Goal: Find specific page/section: Find specific page/section

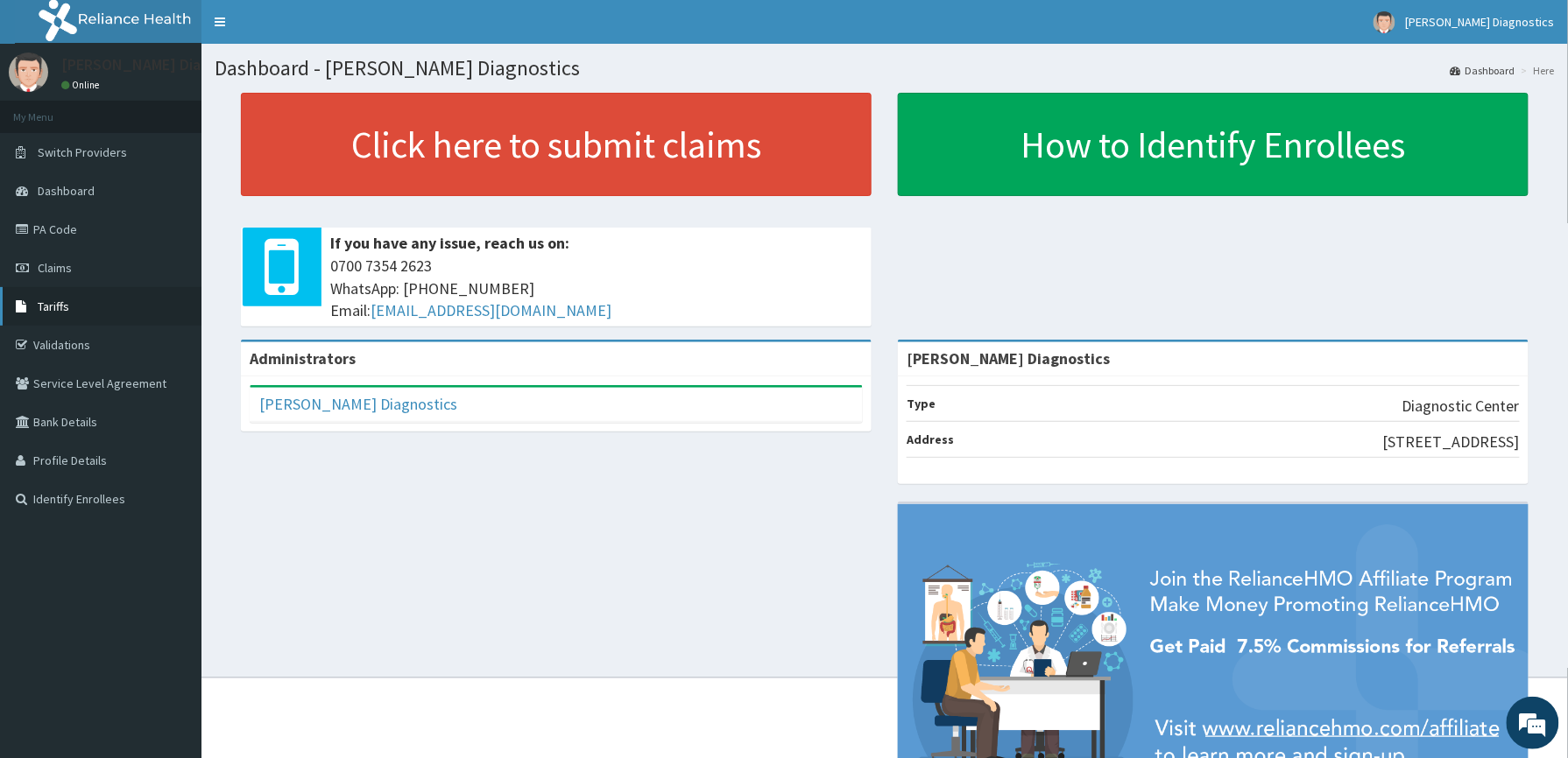
click at [44, 305] on span "Tariffs" at bounding box center [53, 306] width 32 height 16
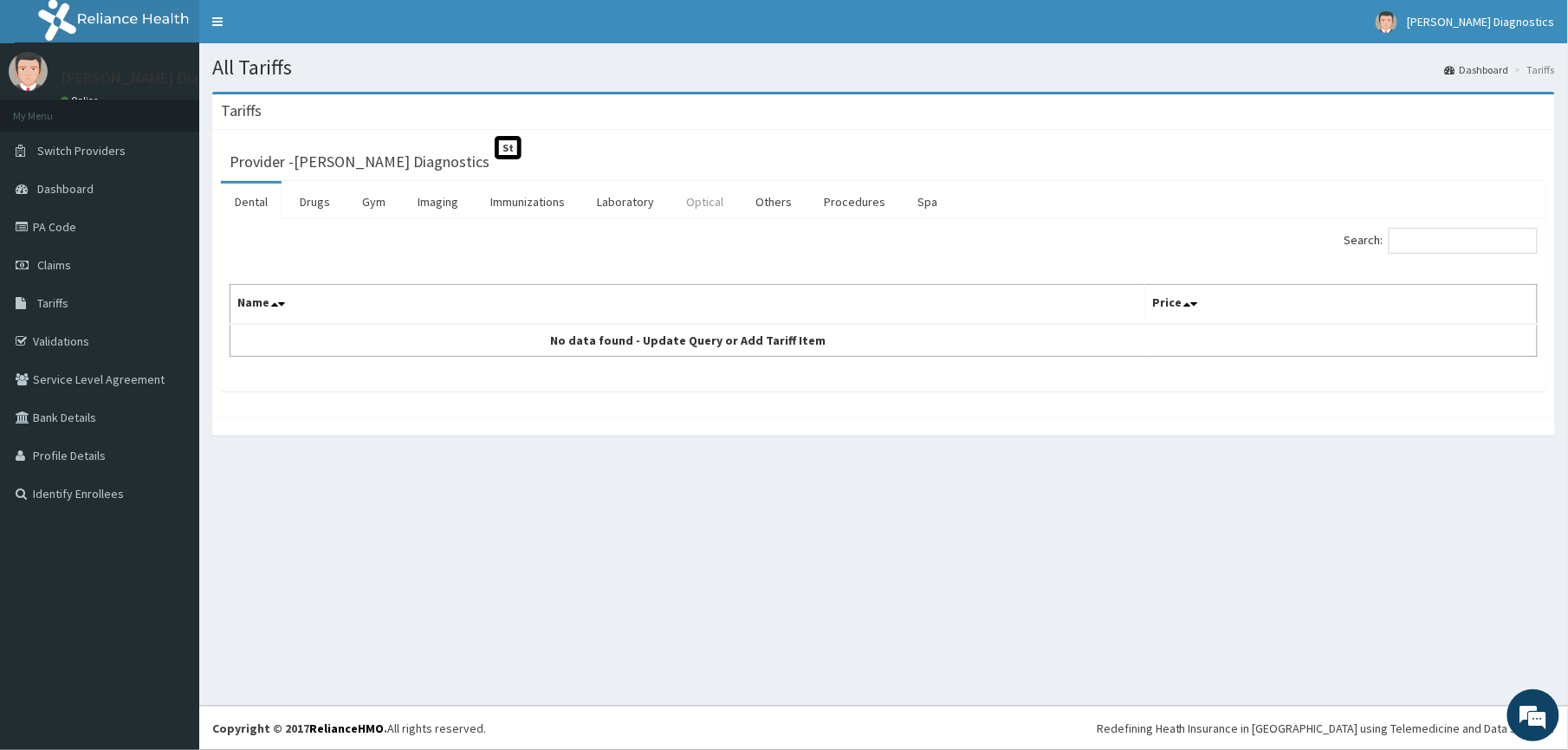
click at [708, 199] on link "Optical" at bounding box center [705, 201] width 65 height 36
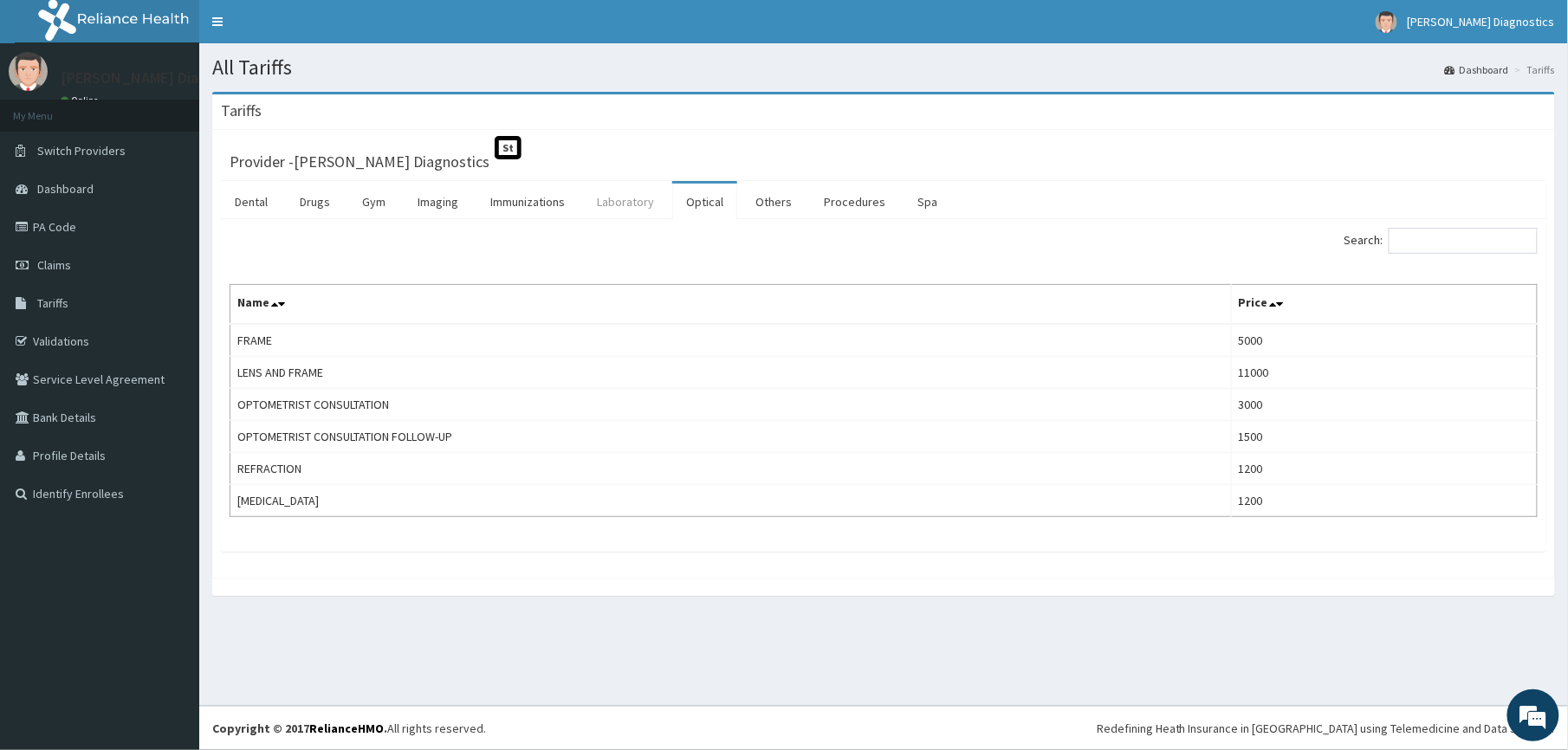
click at [614, 202] on link "Laboratory" at bounding box center [626, 201] width 85 height 36
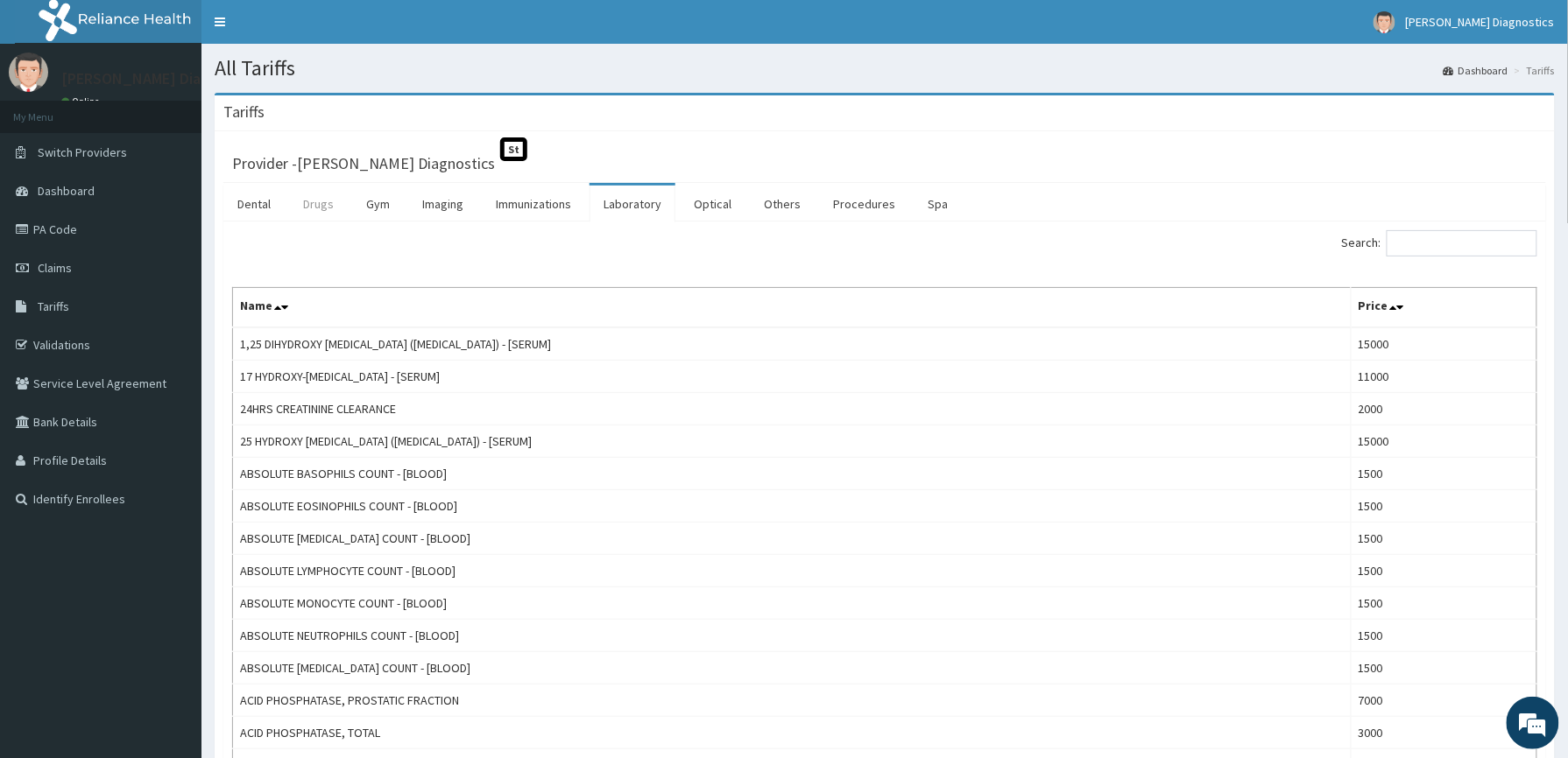
click at [307, 194] on link "Drugs" at bounding box center [319, 203] width 58 height 36
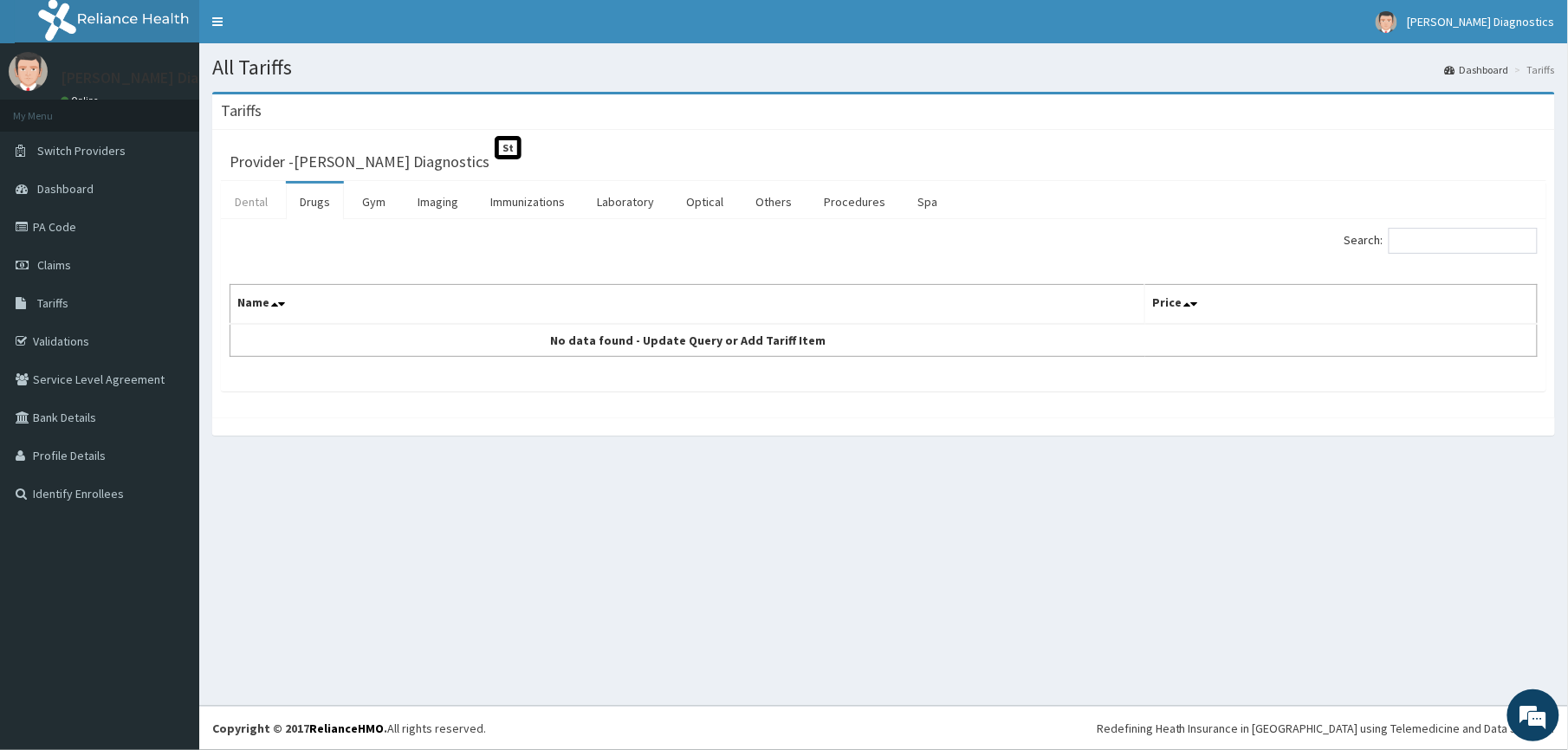
click at [246, 199] on link "Dental" at bounding box center [251, 201] width 60 height 36
